Goal: Check status

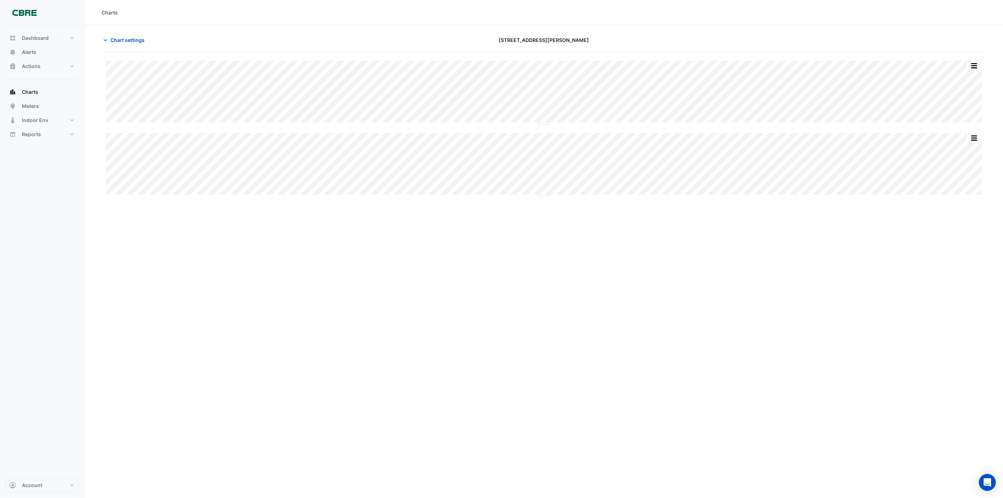
click at [383, 273] on div "Charts Chart settings [STREET_ADDRESS][PERSON_NAME] Split All Split None Print …" at bounding box center [544, 249] width 919 height 498
click at [770, 338] on div "Charts Chart settings [STREET_ADDRESS][PERSON_NAME] Split All Split None Print …" at bounding box center [544, 249] width 919 height 498
